Goal: Find specific page/section: Find specific page/section

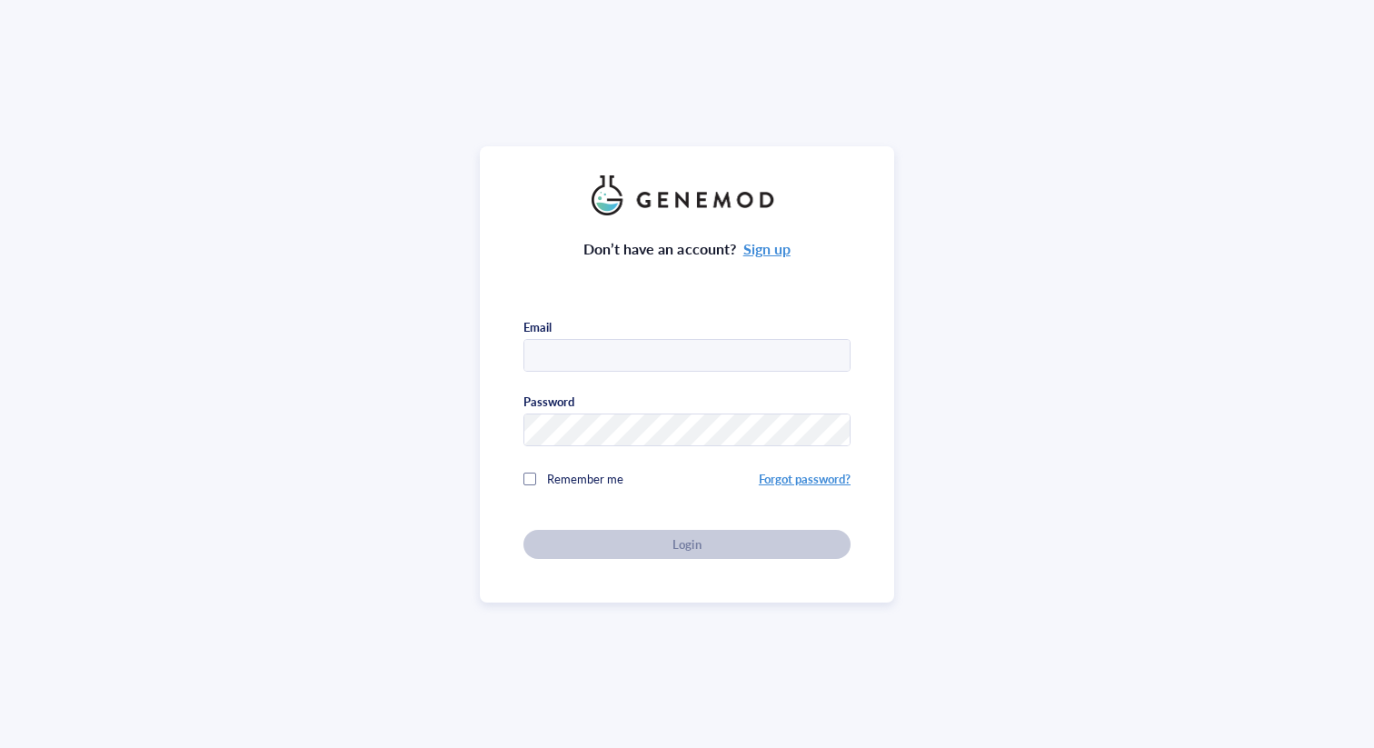
type input "[EMAIL_ADDRESS][DOMAIN_NAME]"
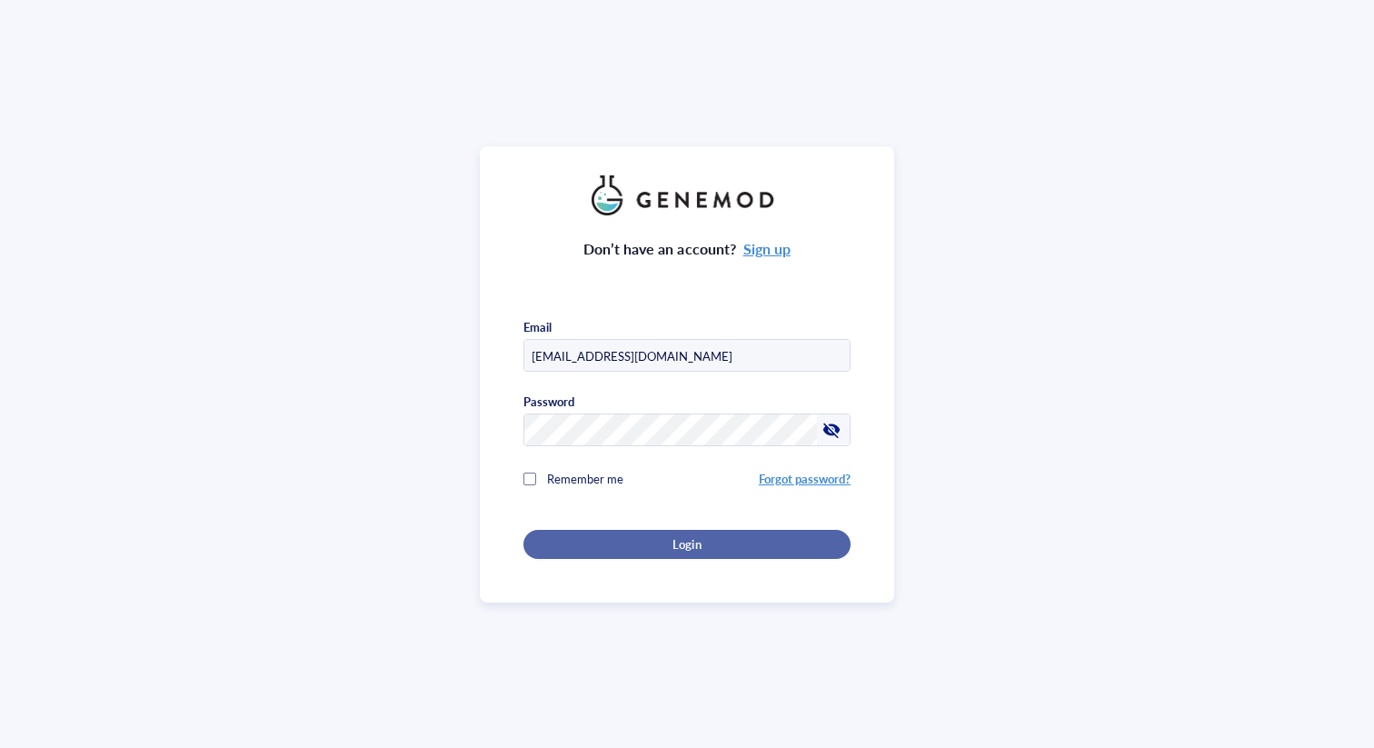
click at [554, 541] on div "Login" at bounding box center [686, 544] width 269 height 16
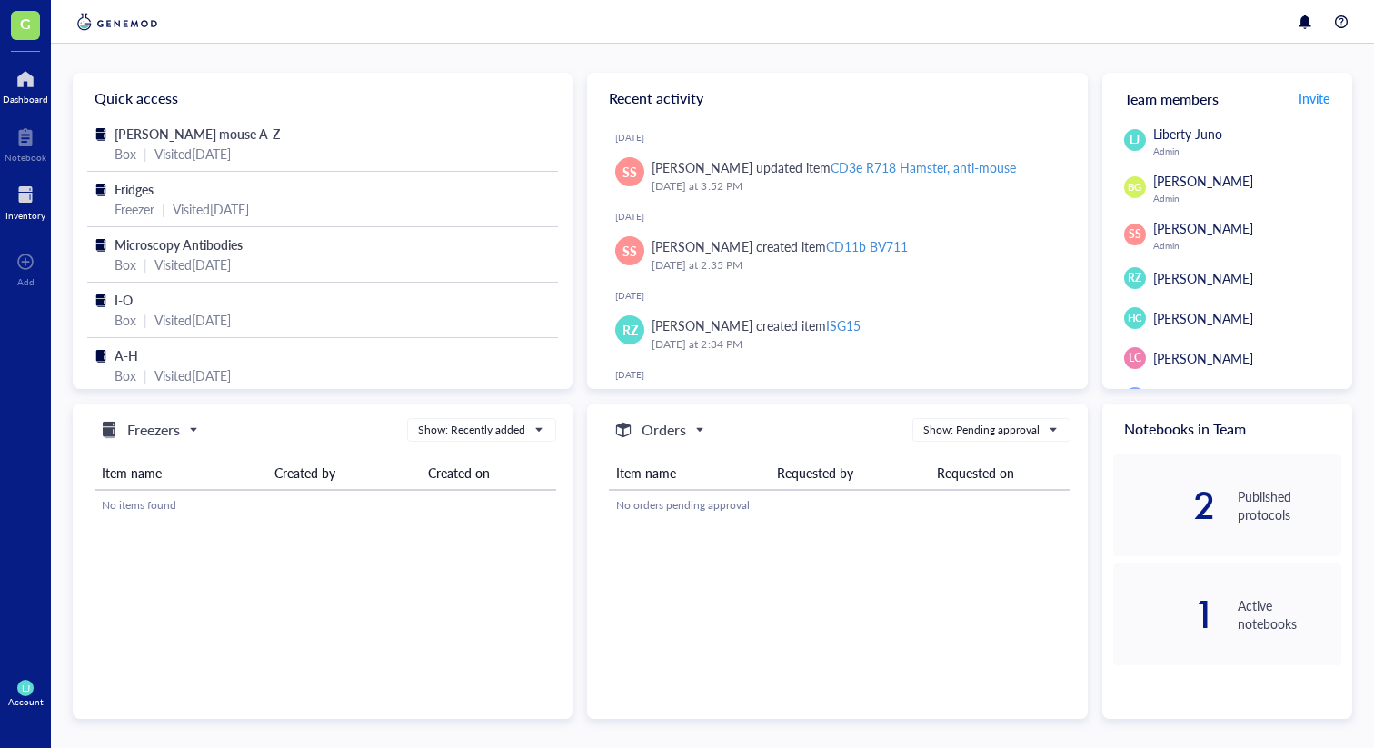
click at [10, 195] on div at bounding box center [25, 195] width 40 height 29
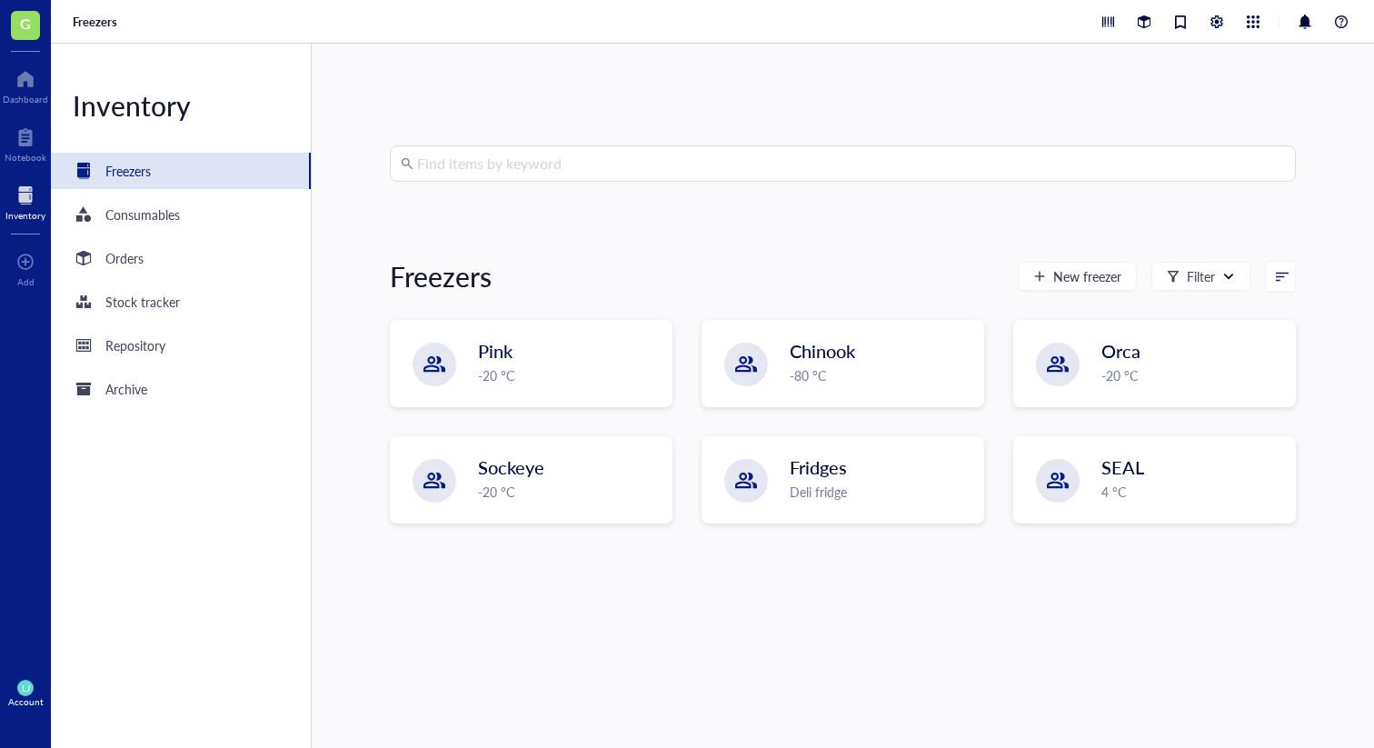
click at [730, 154] on input "search" at bounding box center [851, 163] width 868 height 35
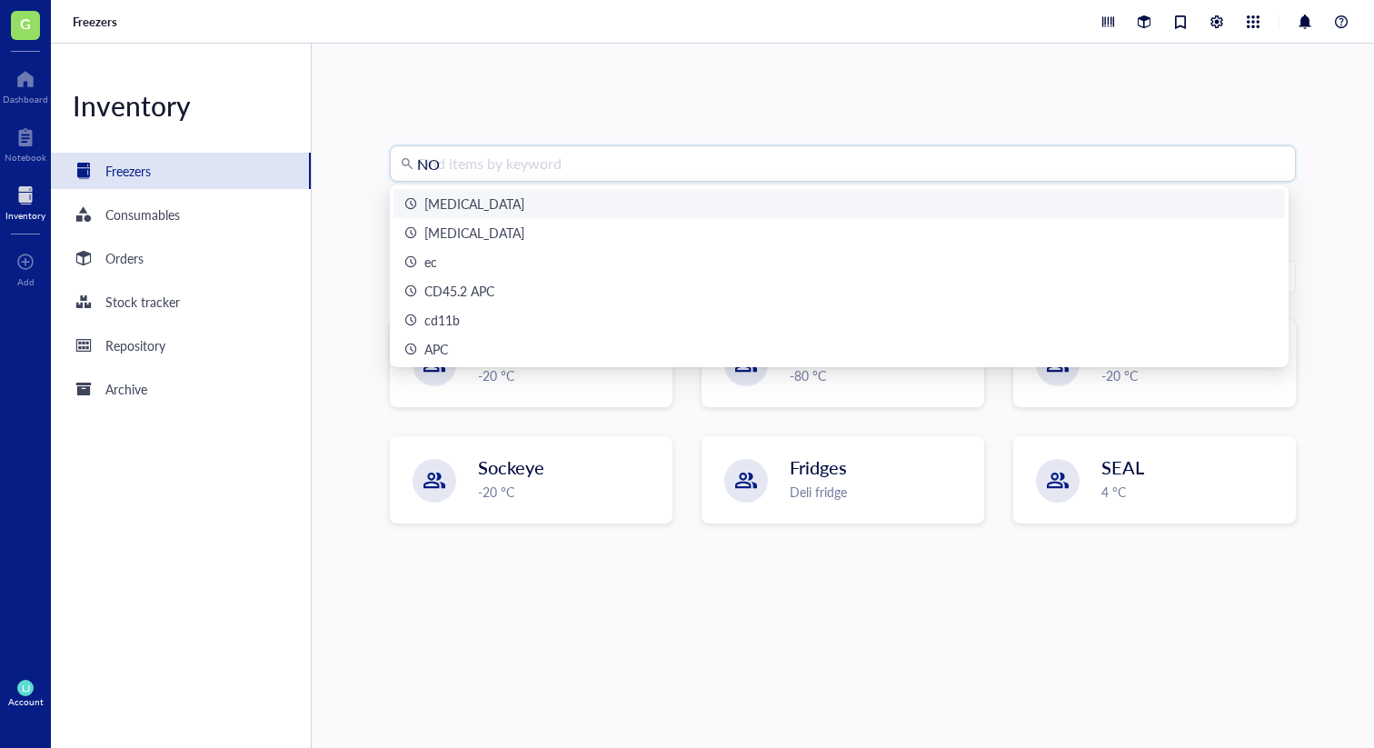
type input "NOS"
